Goal: Transaction & Acquisition: Purchase product/service

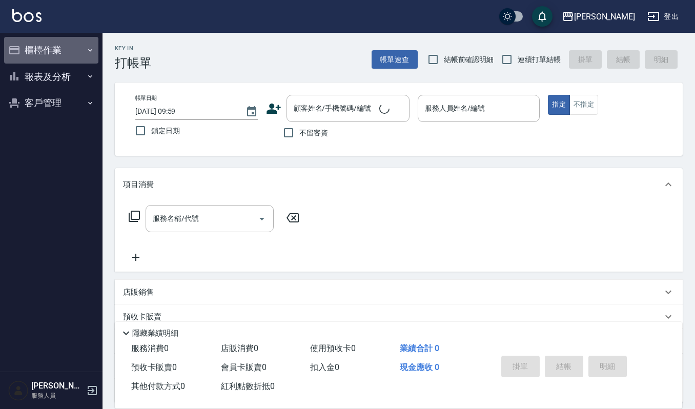
click at [53, 54] on button "櫃檯作業" at bounding box center [51, 50] width 94 height 27
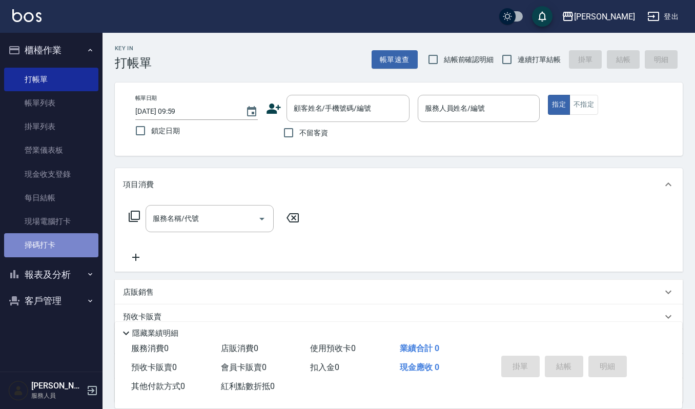
click at [68, 250] on link "掃碼打卡" at bounding box center [51, 245] width 94 height 24
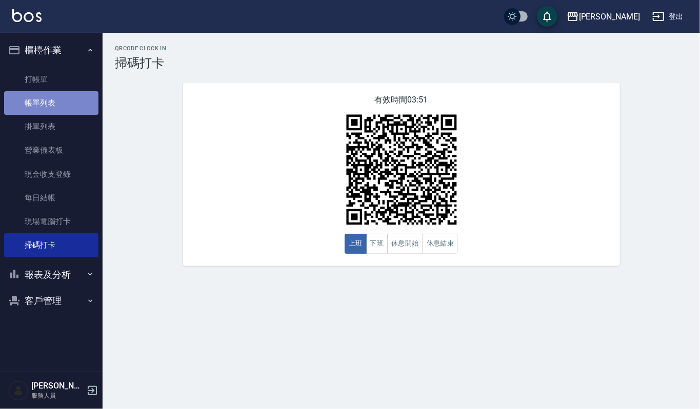
click at [54, 97] on link "帳單列表" at bounding box center [51, 103] width 94 height 24
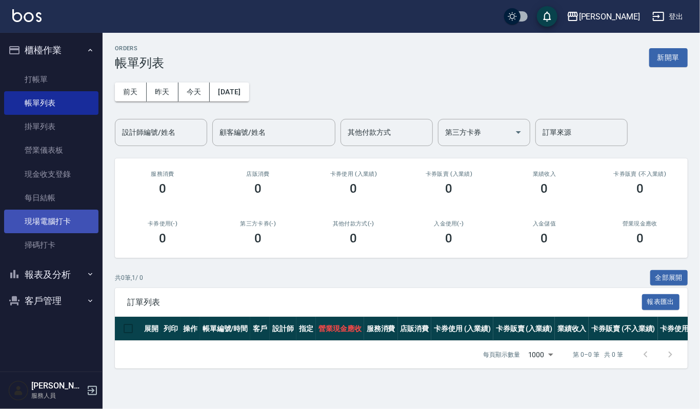
click at [71, 220] on link "現場電腦打卡" at bounding box center [51, 222] width 94 height 24
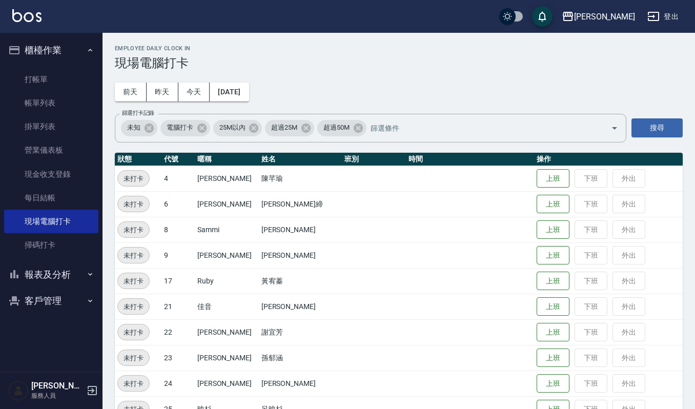
scroll to position [68, 0]
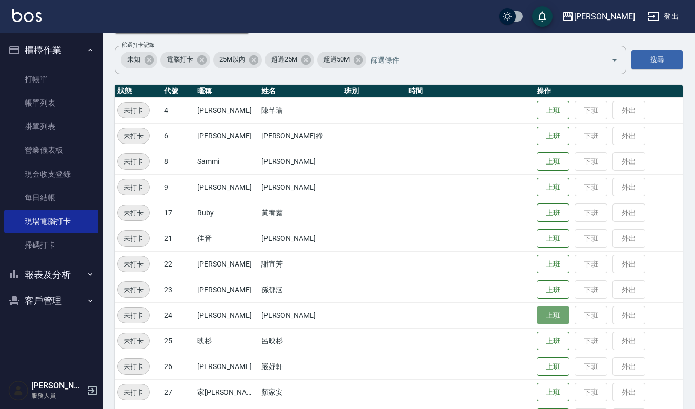
click at [542, 320] on button "上班" at bounding box center [553, 316] width 33 height 18
click at [37, 17] on img at bounding box center [26, 15] width 29 height 13
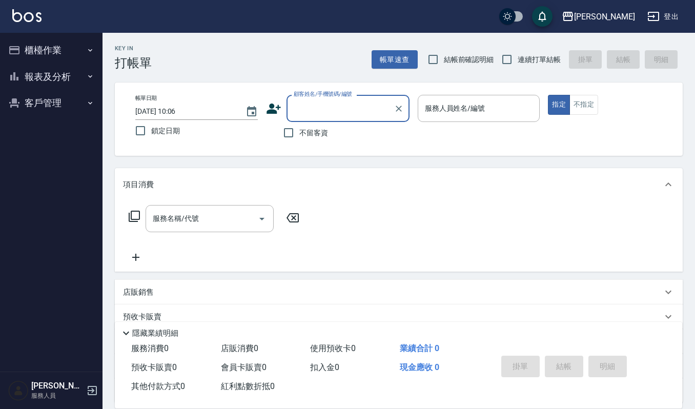
click at [60, 42] on button "櫃檯作業" at bounding box center [51, 50] width 94 height 27
click at [44, 18] on div "上越傑森 登出" at bounding box center [347, 16] width 695 height 33
click at [31, 16] on img at bounding box center [26, 15] width 29 height 13
click at [52, 51] on button "櫃檯作業" at bounding box center [51, 50] width 94 height 27
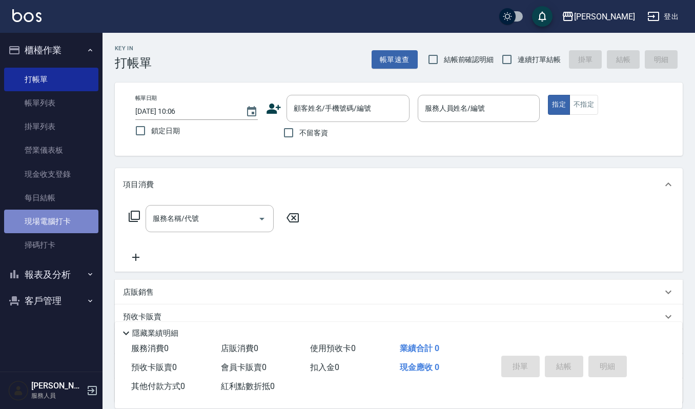
click at [67, 216] on link "現場電腦打卡" at bounding box center [51, 222] width 94 height 24
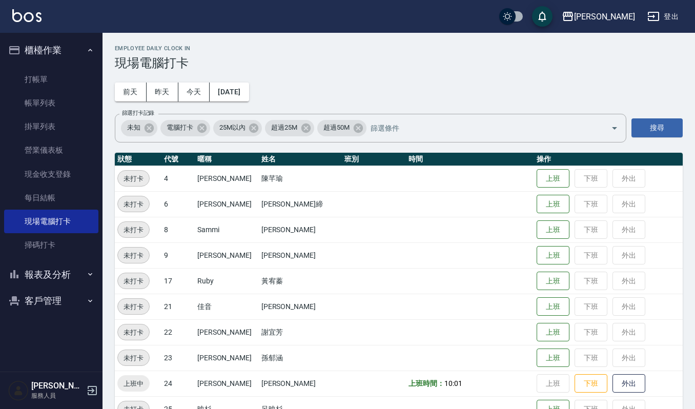
scroll to position [68, 0]
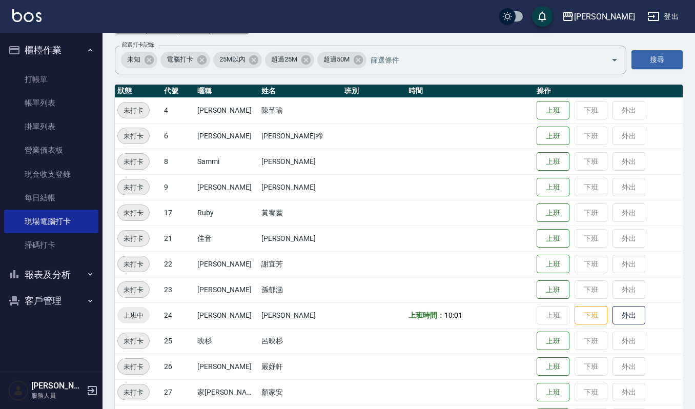
click at [21, 11] on img at bounding box center [26, 15] width 29 height 13
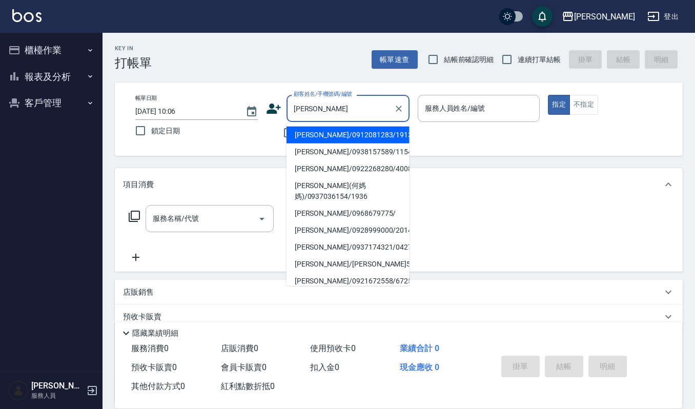
click at [352, 131] on li "林秀娟/0912081283/1913" at bounding box center [348, 135] width 123 height 17
type input "林秀娟/0912081283/1913"
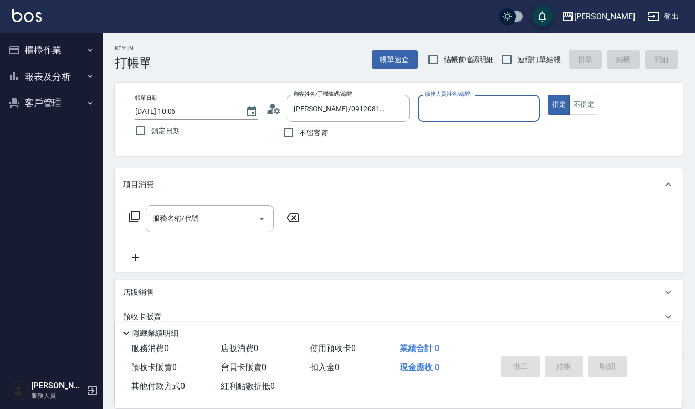
type input "吉兒-4"
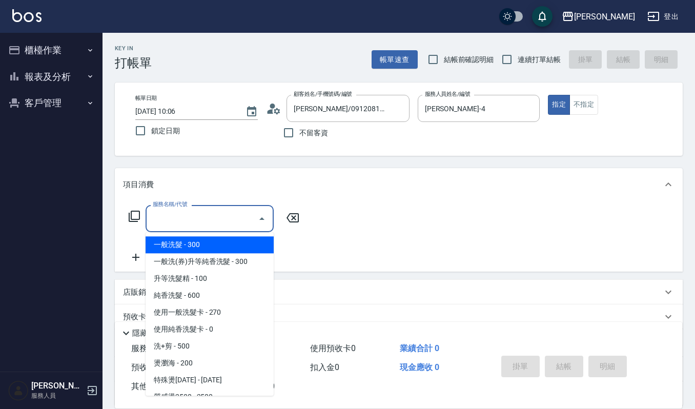
click at [178, 224] on div "服務名稱/代號 服務名稱/代號" at bounding box center [210, 218] width 128 height 27
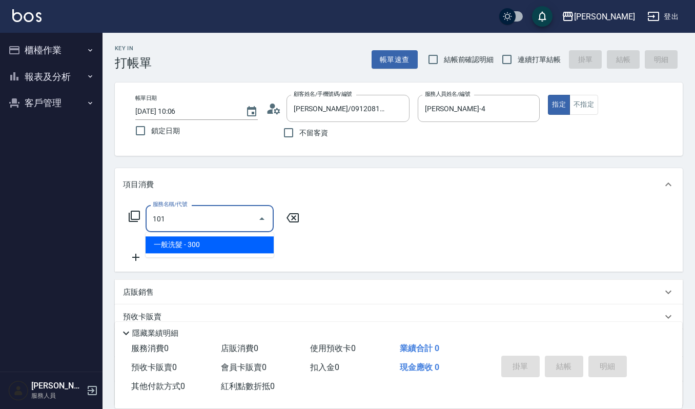
type input "一般洗髮(101)"
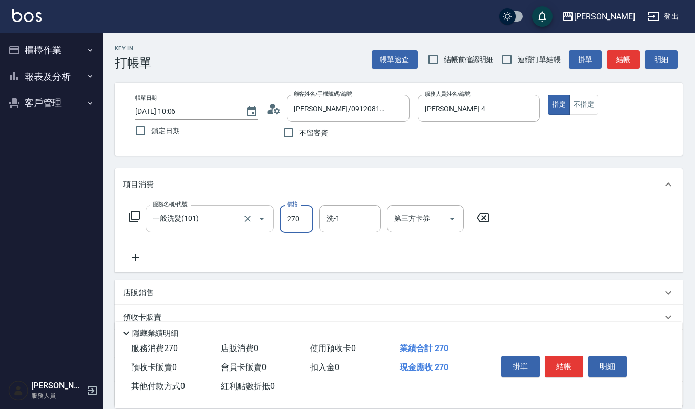
type input "270"
type input "佳音-21"
click at [570, 363] on button "結帳" at bounding box center [564, 367] width 38 height 22
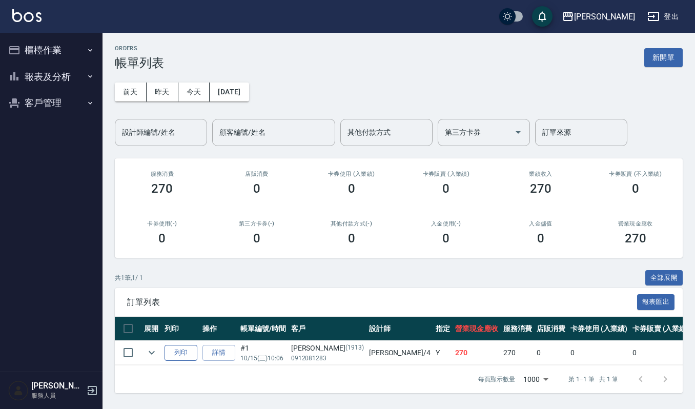
click at [185, 351] on button "列印" at bounding box center [181, 353] width 33 height 16
click at [80, 41] on button "櫃檯作業" at bounding box center [51, 50] width 94 height 27
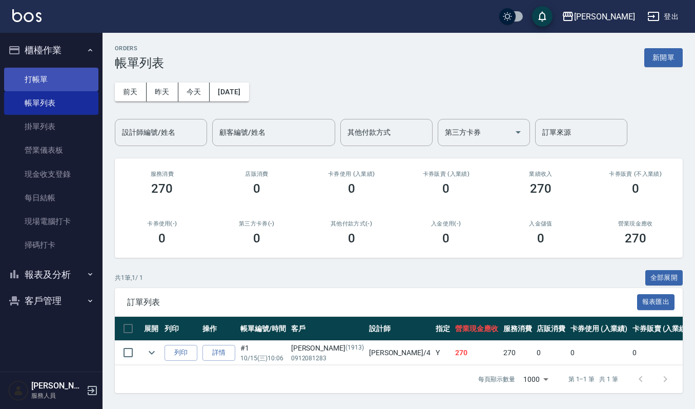
click at [79, 79] on link "打帳單" at bounding box center [51, 80] width 94 height 24
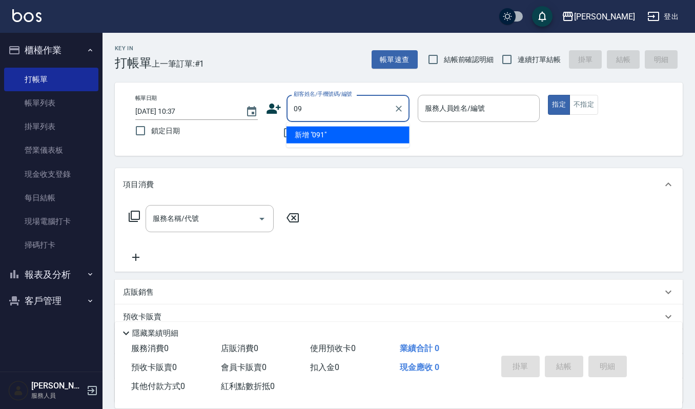
type input "0"
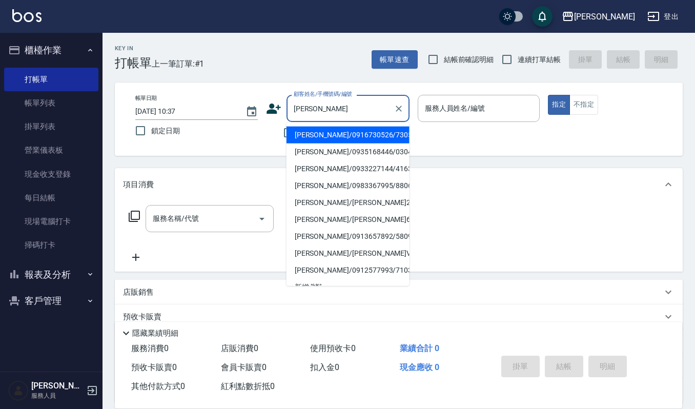
type input "[PERSON_NAME]"
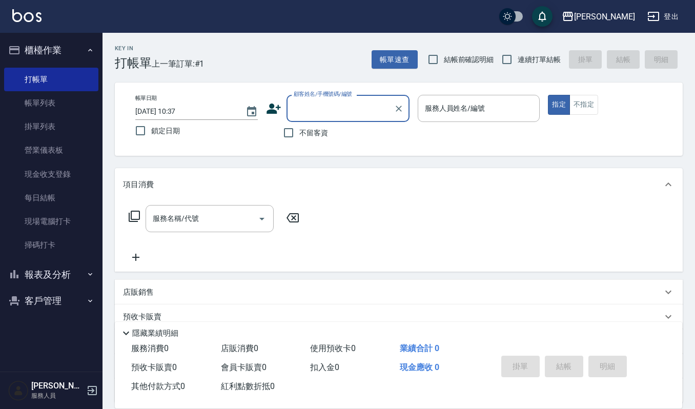
click at [313, 110] on input "顧客姓名/手機號碼/編號" at bounding box center [340, 108] width 98 height 18
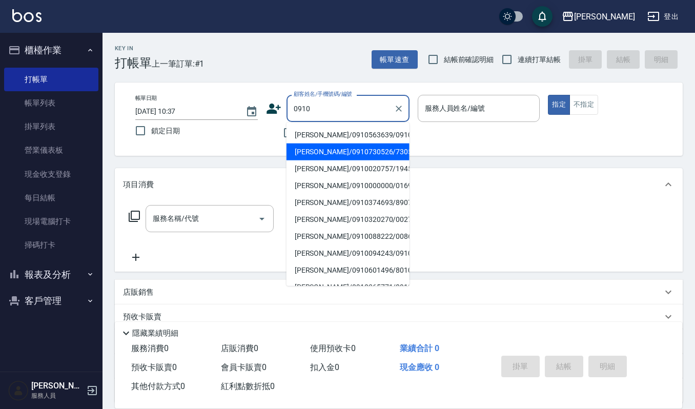
click at [326, 152] on li "褚雅芬/0910730526/730526" at bounding box center [348, 152] width 123 height 17
type input "褚雅芬/0910730526/730526"
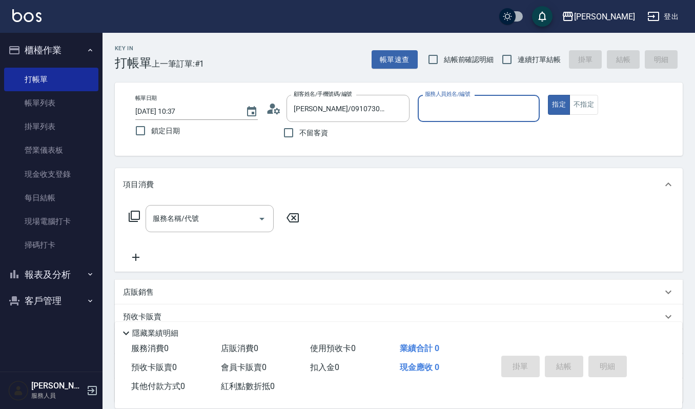
click at [446, 109] on input "服務人員姓名/編號" at bounding box center [478, 108] width 113 height 18
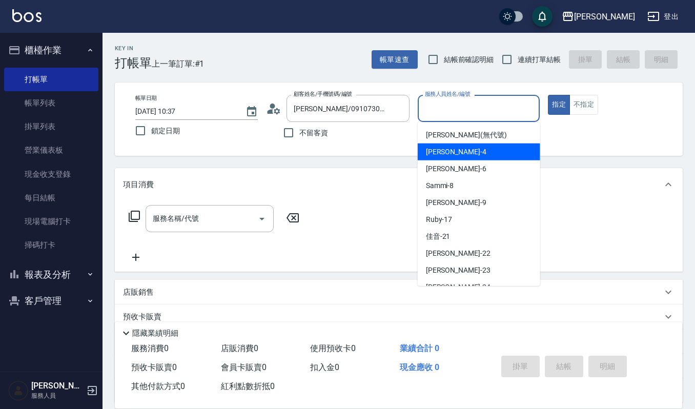
click at [443, 146] on div "吉兒 -4" at bounding box center [479, 152] width 123 height 17
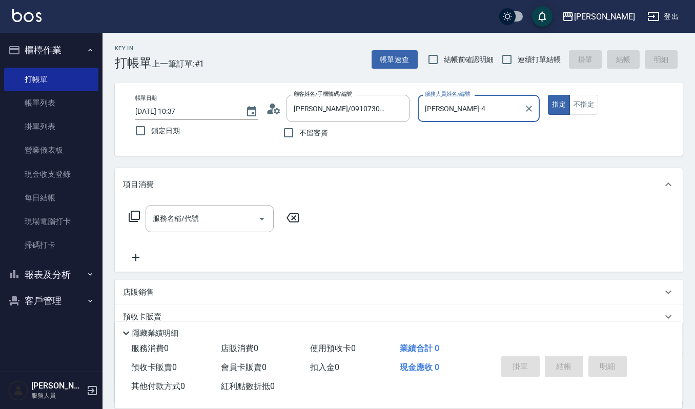
click at [470, 113] on input "吉兒-4" at bounding box center [471, 108] width 98 height 18
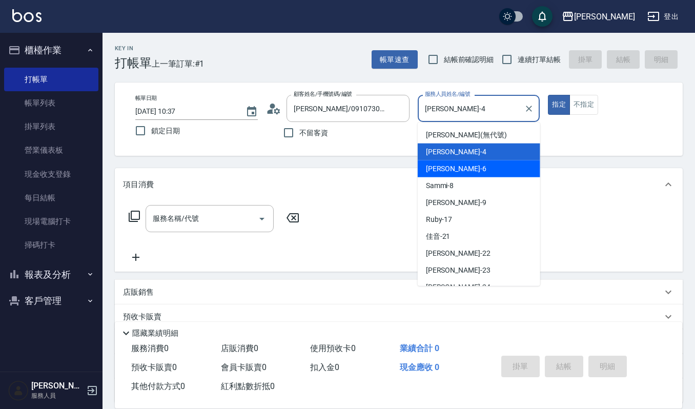
click at [460, 170] on div "Joalin -6" at bounding box center [479, 168] width 123 height 17
type input "Joalin-6"
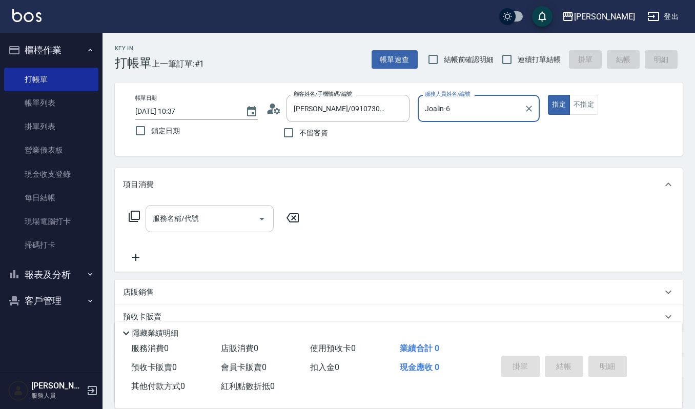
click at [164, 214] on div "服務名稱/代號 服務名稱/代號" at bounding box center [210, 218] width 128 height 27
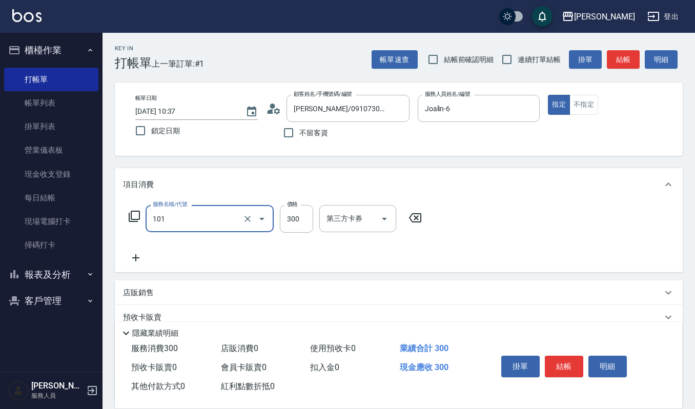
type input "一般洗髮(101)"
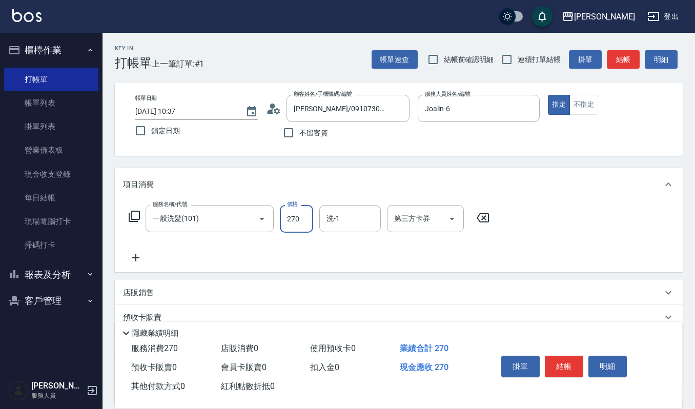
type input "270"
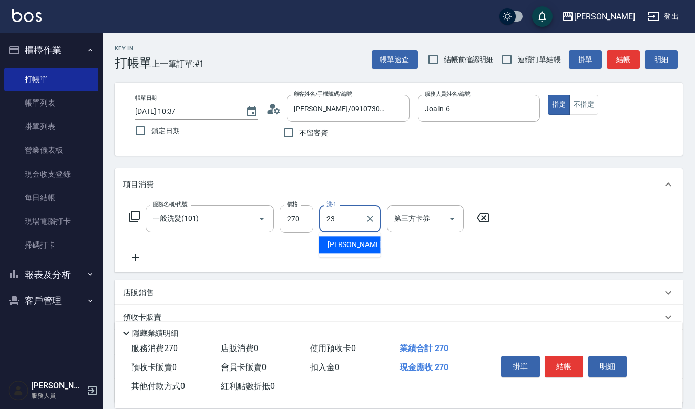
type input "郁涵-23"
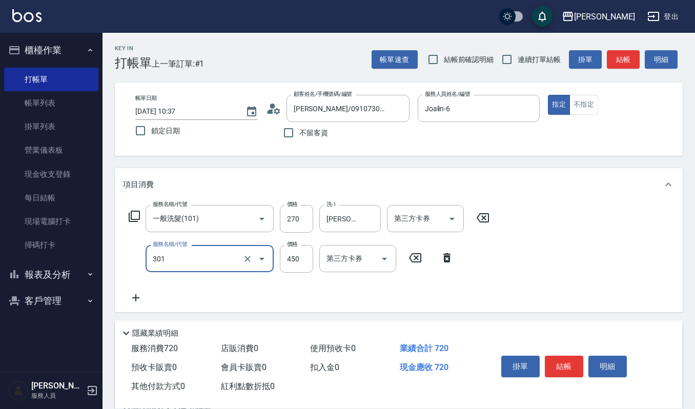
type input "創意剪髮(301)"
type input "405"
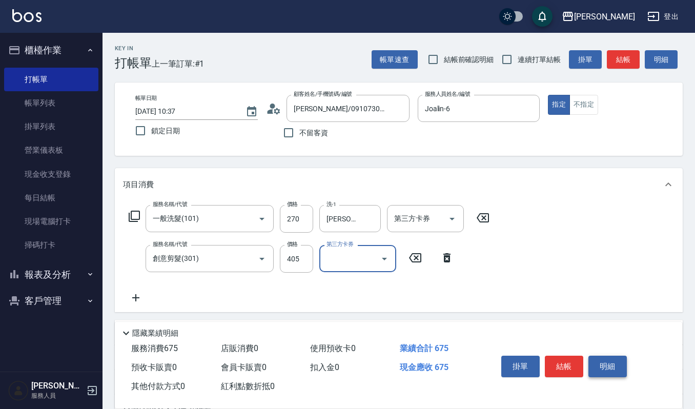
click at [623, 363] on button "明細" at bounding box center [607, 367] width 38 height 22
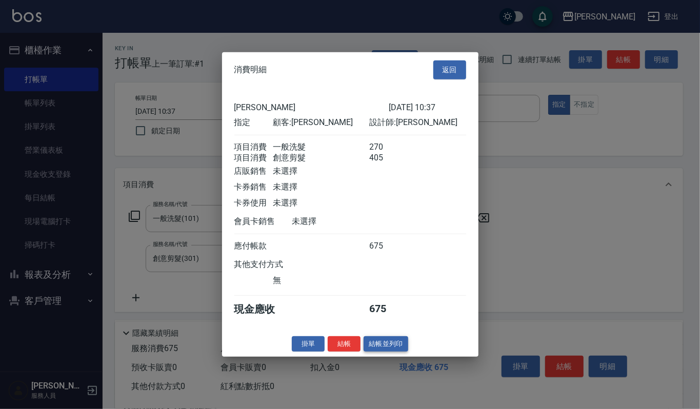
click at [374, 349] on button "結帳並列印" at bounding box center [385, 344] width 45 height 16
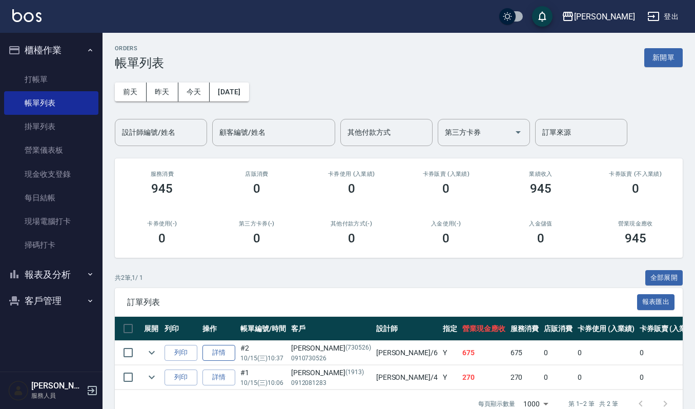
click at [218, 358] on link "詳情" at bounding box center [218, 353] width 33 height 16
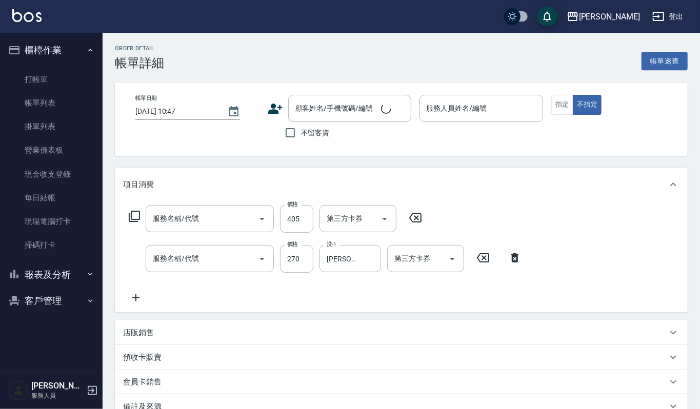
type input "2025/10/15 10:37"
type input "Joalin-6"
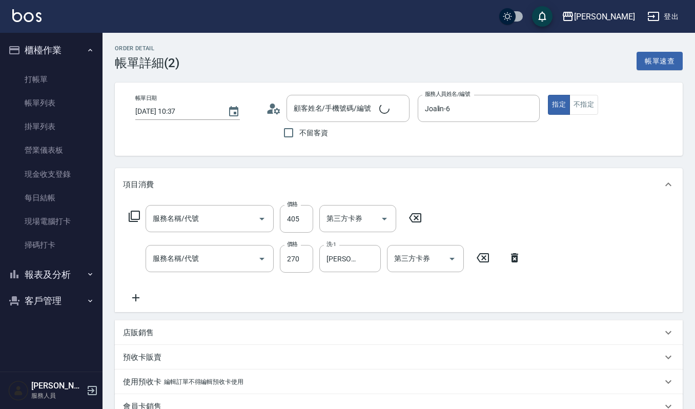
type input "褚雅芬/0910730526/730526"
type input "創意剪髮(301)"
type input "一般洗髮(101)"
click at [307, 226] on input "405" at bounding box center [296, 219] width 33 height 28
type input "450"
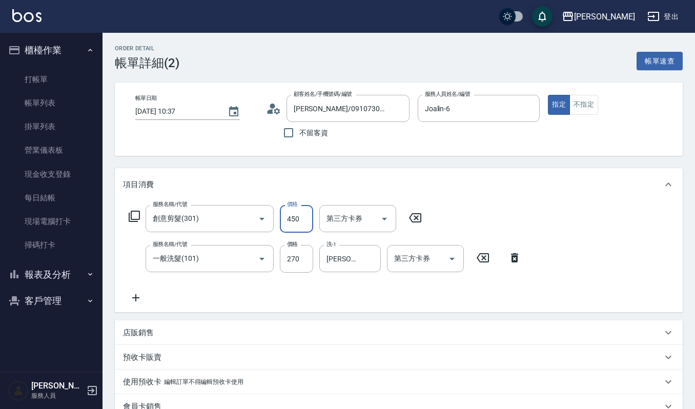
click at [262, 283] on div "服務名稱/代號 創意剪髮(301) 服務名稱/代號 價格 450 價格 第三方卡券 第三方卡券 服務名稱/代號 一般洗髮(101) 服務名稱/代號 價格 27…" at bounding box center [325, 254] width 404 height 99
click at [294, 265] on input "270" at bounding box center [296, 259] width 33 height 28
type input "300"
click at [618, 250] on div "服務名稱/代號 創意剪髮(301) 服務名稱/代號 價格 450 價格 第三方卡券 第三方卡券 服務名稱/代號 一般洗髮(101) 服務名稱/代號 價格 30…" at bounding box center [399, 256] width 568 height 111
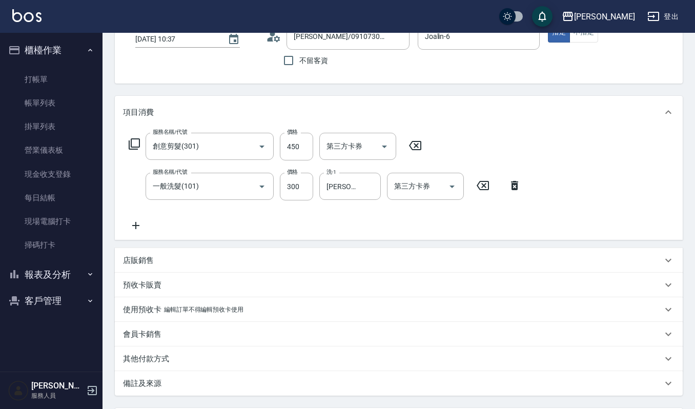
scroll to position [167, 0]
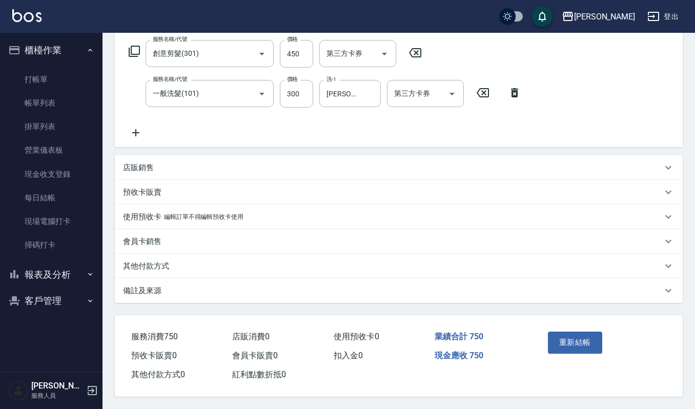
click at [566, 329] on div "重新結帳" at bounding box center [572, 350] width 57 height 45
click at [566, 341] on button "重新結帳" at bounding box center [575, 343] width 54 height 22
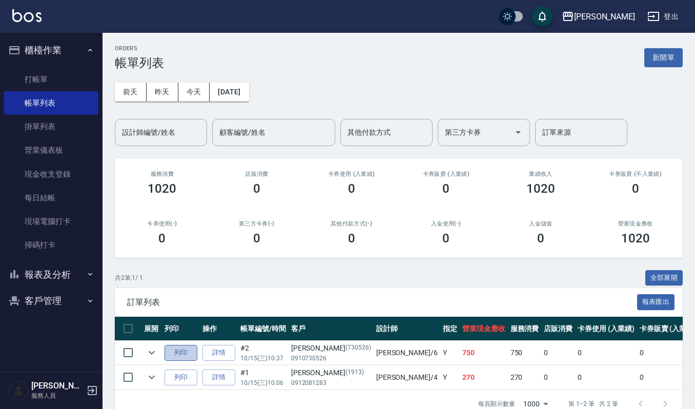
click at [180, 359] on button "列印" at bounding box center [181, 353] width 33 height 16
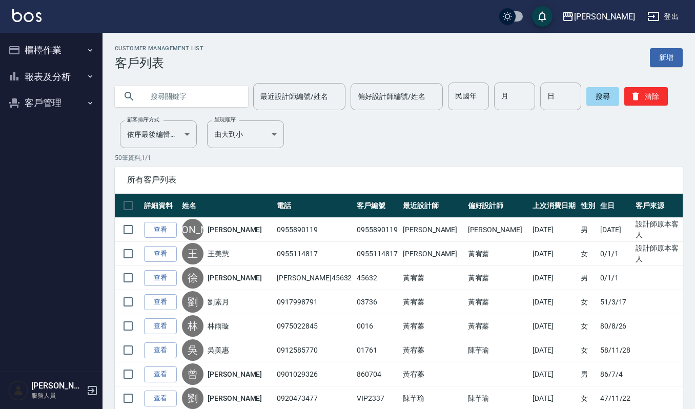
click at [216, 95] on input "text" at bounding box center [192, 97] width 96 height 28
type input "[PERSON_NAME]"
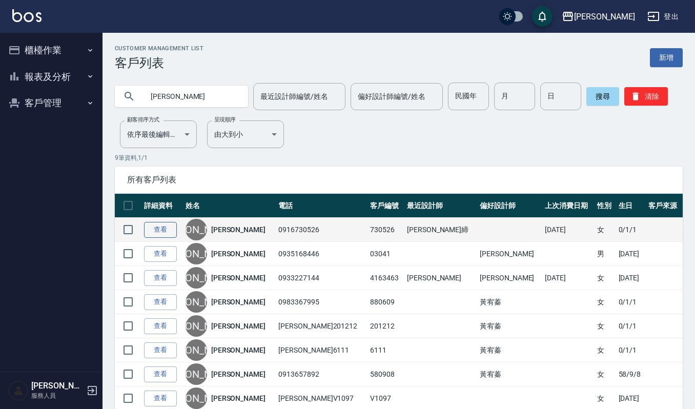
click at [146, 228] on link "查看" at bounding box center [160, 230] width 33 height 16
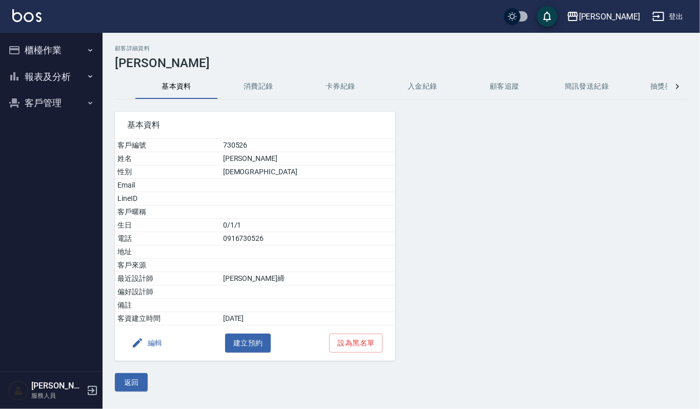
click at [259, 88] on button "消費記錄" at bounding box center [258, 86] width 82 height 25
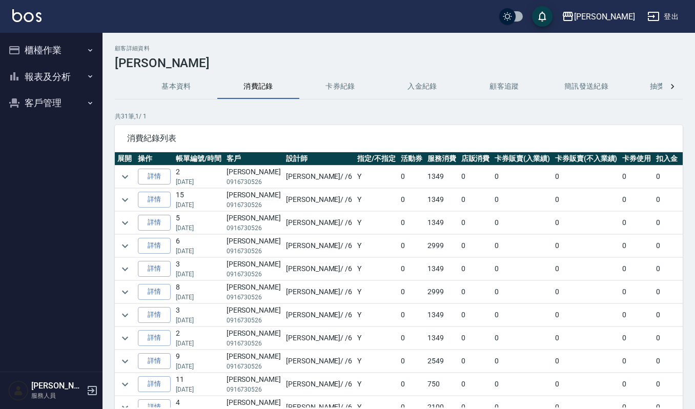
click at [163, 81] on button "基本資料" at bounding box center [176, 86] width 82 height 25
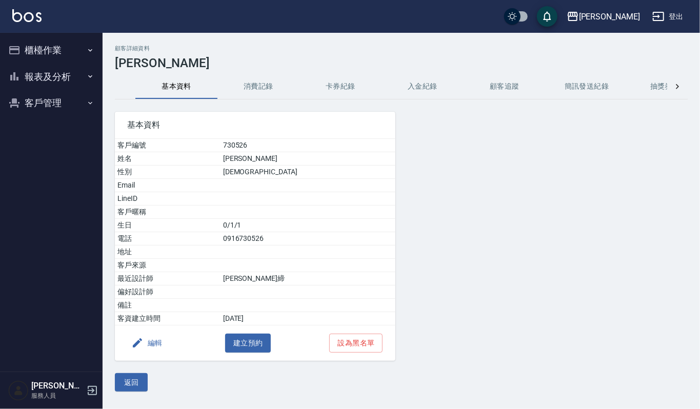
click at [155, 341] on button "編輯" at bounding box center [146, 343] width 39 height 19
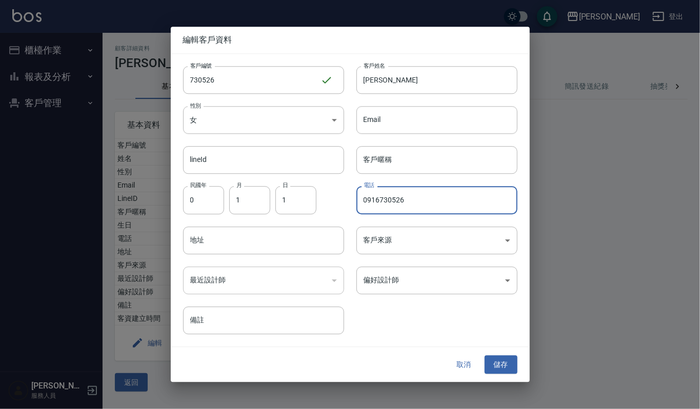
click at [377, 198] on input "0916730526" at bounding box center [436, 201] width 161 height 28
click at [378, 198] on input "0916730526" at bounding box center [436, 201] width 161 height 28
type input "0910730526"
click at [491, 364] on button "儲存" at bounding box center [500, 364] width 33 height 19
